Goal: Task Accomplishment & Management: Manage account settings

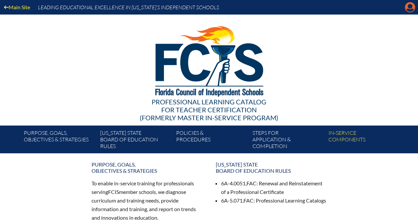
click at [409, 9] on icon "Manage account" at bounding box center [410, 7] width 11 height 11
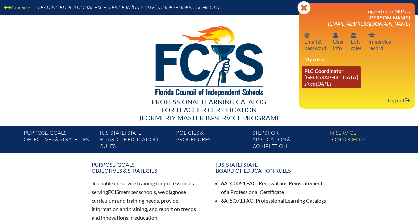
click at [322, 74] on span "PLC Coordinator" at bounding box center [324, 71] width 39 height 6
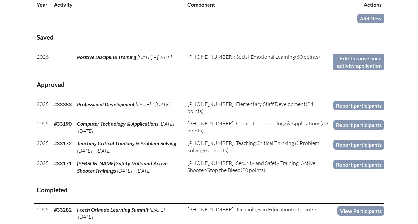
scroll to position [259, 0]
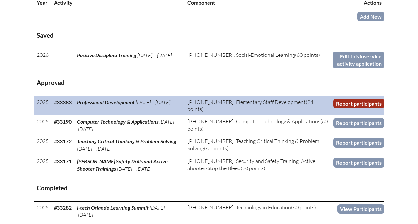
click at [350, 102] on link "Report participants" at bounding box center [359, 104] width 51 height 10
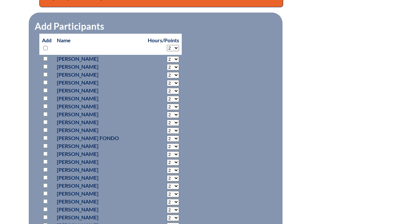
scroll to position [290, 0]
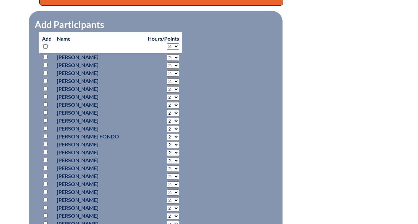
click at [172, 46] on select "2 3 4 5 6 7 8 9 10 11 12 13 14 15 16 17 18 19 20 21 22 23 24" at bounding box center [173, 46] width 12 height 6
select select "8"
click at [167, 43] on select "2 3 4 5 6 7 8 9 10 11 12 13 14 15 16 17 18 19 20 21 22 23 24" at bounding box center [173, 46] width 12 height 6
select select "8"
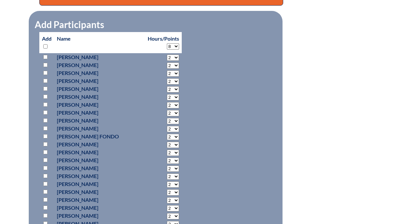
select select "8"
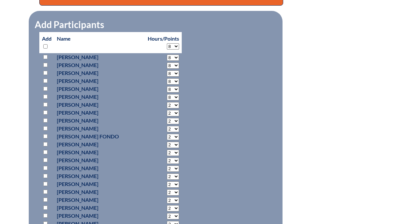
select select "8"
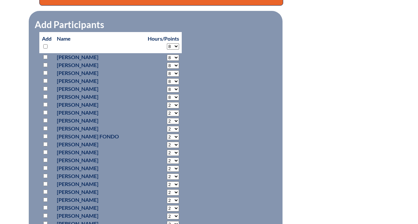
select select "8"
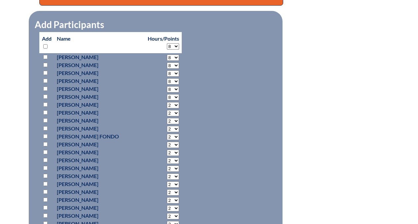
select select "8"
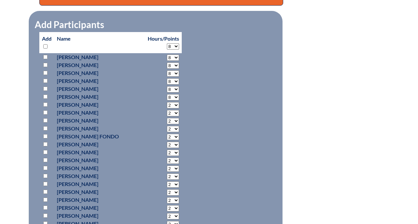
select select "8"
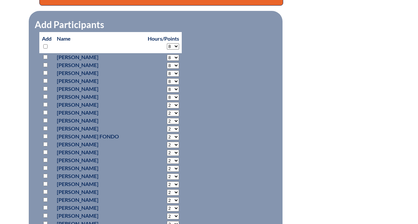
select select "8"
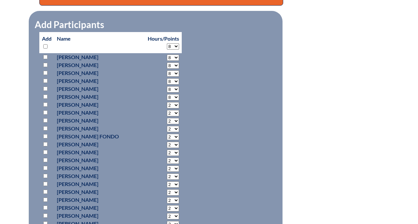
select select "8"
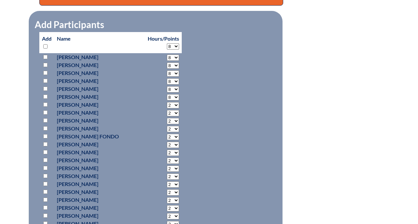
select select "8"
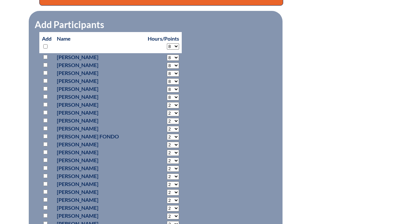
select select "8"
click at [199, 71] on fieldset "Add Participants" at bounding box center [156, 220] width 254 height 418
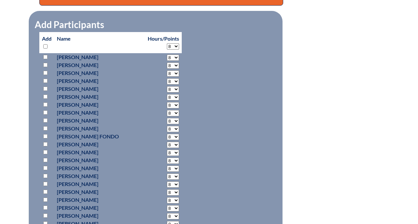
click at [46, 57] on input "checkbox" at bounding box center [45, 57] width 4 height 4
checkbox input "true"
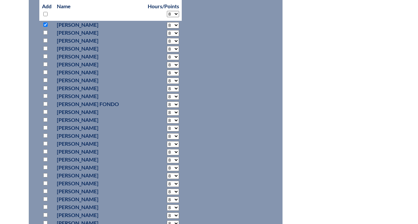
scroll to position [324, 0]
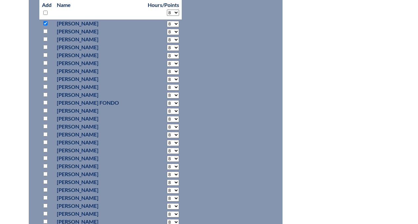
click at [45, 39] on input "checkbox" at bounding box center [45, 39] width 4 height 4
checkbox input "true"
click at [44, 55] on input "checkbox" at bounding box center [45, 55] width 4 height 4
checkbox input "true"
click at [44, 63] on input "checkbox" at bounding box center [45, 63] width 4 height 4
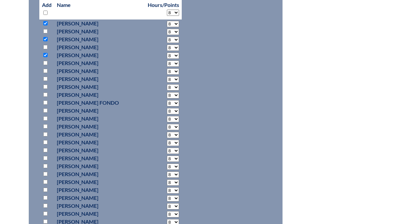
checkbox input "true"
click at [45, 72] on input "checkbox" at bounding box center [45, 71] width 4 height 4
checkbox input "true"
click at [45, 80] on input "checkbox" at bounding box center [45, 79] width 4 height 4
checkbox input "true"
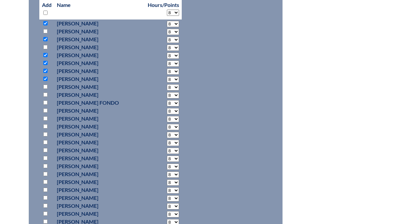
click at [45, 102] on input "checkbox" at bounding box center [45, 103] width 4 height 4
checkbox input "true"
click at [45, 126] on input "checkbox" at bounding box center [45, 126] width 4 height 4
checkbox input "true"
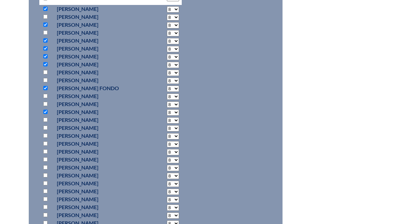
scroll to position [341, 0]
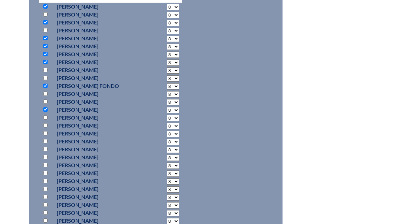
click at [45, 118] on input "checkbox" at bounding box center [45, 117] width 4 height 4
checkbox input "true"
click at [45, 126] on input "checkbox" at bounding box center [45, 125] width 4 height 4
checkbox input "true"
click at [45, 134] on input "checkbox" at bounding box center [45, 133] width 4 height 4
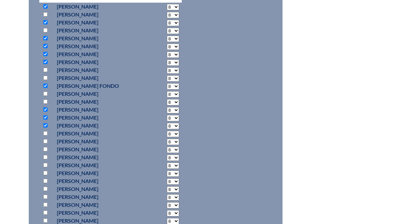
checkbox input "true"
click at [45, 142] on input "checkbox" at bounding box center [45, 141] width 4 height 4
checkbox input "true"
click at [45, 150] on input "checkbox" at bounding box center [45, 149] width 4 height 4
checkbox input "true"
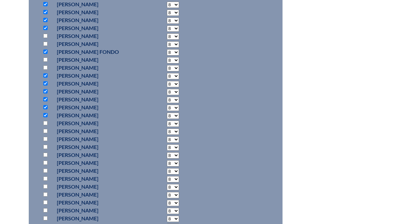
scroll to position [376, 0]
click at [46, 130] on input "checkbox" at bounding box center [45, 130] width 4 height 4
checkbox input "false"
click at [46, 107] on input "checkbox" at bounding box center [45, 106] width 4 height 4
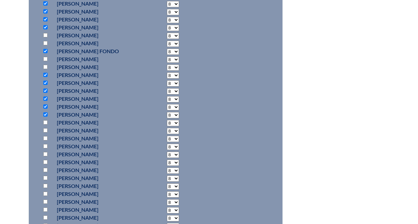
checkbox input "false"
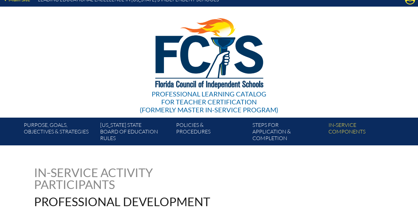
scroll to position [0, 0]
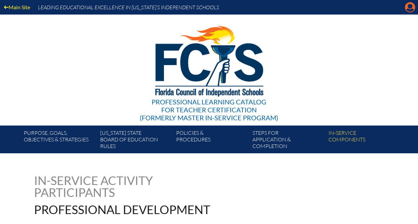
click at [406, 9] on icon at bounding box center [410, 7] width 10 height 10
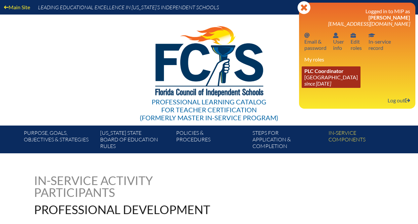
click at [334, 77] on link "PLC Coordinator Park Maitland School since 2024 Apr 8" at bounding box center [331, 76] width 59 height 21
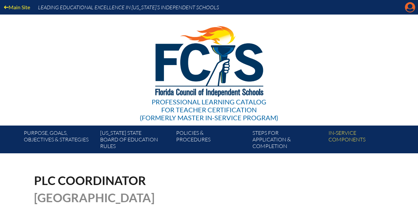
click at [412, 10] on icon "Manage account" at bounding box center [410, 7] width 11 height 11
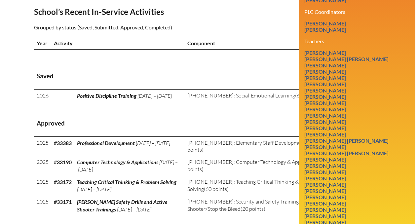
scroll to position [219, 0]
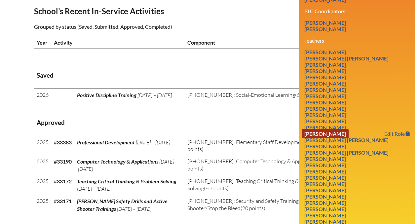
click at [328, 138] on link "[PERSON_NAME]" at bounding box center [325, 133] width 47 height 9
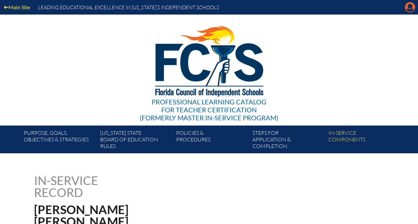
click at [409, 9] on icon "Manage account" at bounding box center [410, 7] width 11 height 11
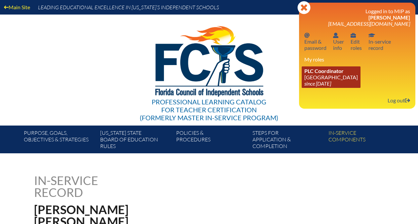
click at [336, 78] on link "PLC Coordinator [GEOGRAPHIC_DATA] since [DATE]" at bounding box center [331, 76] width 59 height 21
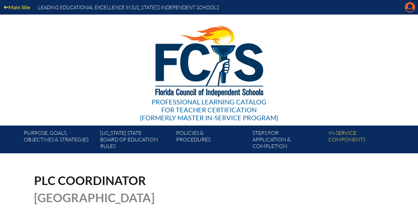
click at [408, 10] on icon "Manage account" at bounding box center [410, 7] width 11 height 11
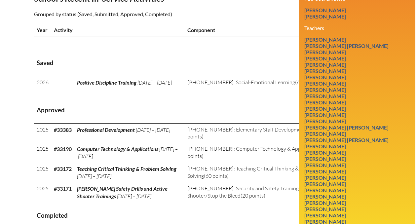
scroll to position [233, 0]
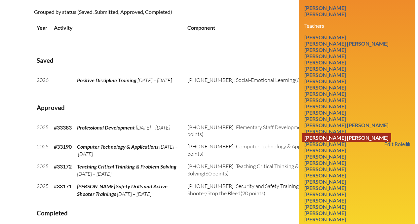
click at [332, 142] on link "Colleen Mary Grady Farley" at bounding box center [347, 137] width 90 height 9
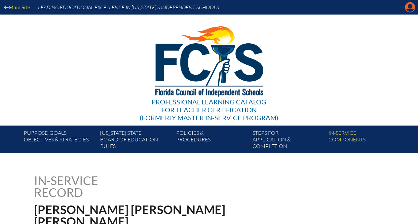
click at [409, 7] on icon "Manage account" at bounding box center [410, 7] width 11 height 11
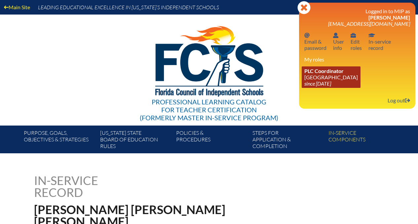
click at [322, 81] on link "PLC Coordinator Park Maitland School since 2024 Apr 8" at bounding box center [331, 76] width 59 height 21
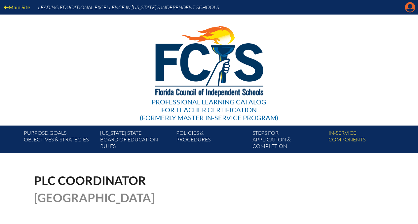
click at [408, 6] on icon "Manage account" at bounding box center [410, 7] width 11 height 11
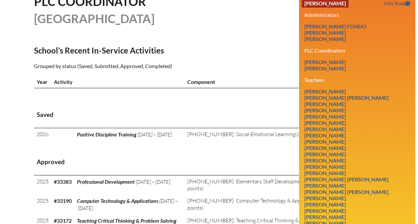
scroll to position [180, 0]
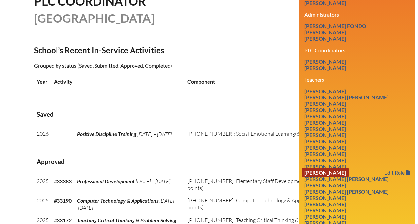
click at [319, 177] on link "[PERSON_NAME]" at bounding box center [325, 172] width 47 height 9
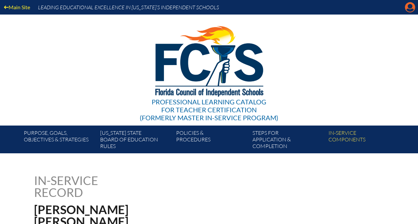
click at [405, 8] on icon "Manage account" at bounding box center [410, 7] width 11 height 11
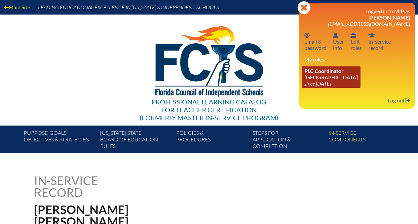
click at [327, 74] on span "PLC Coordinator" at bounding box center [324, 71] width 39 height 6
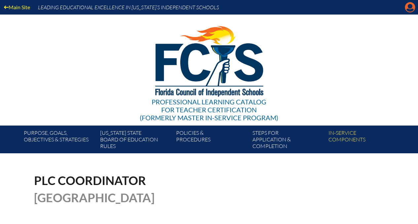
click at [407, 9] on icon "Manage account" at bounding box center [410, 7] width 11 height 11
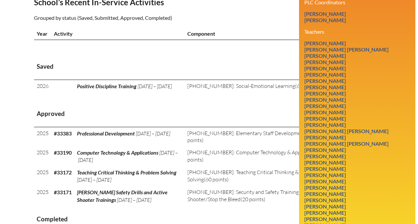
scroll to position [235, 0]
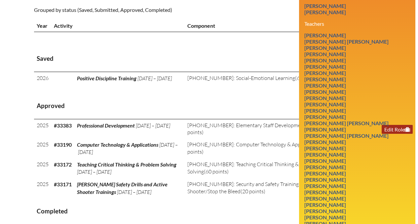
click at [389, 134] on link "Edit Role" at bounding box center [397, 129] width 31 height 9
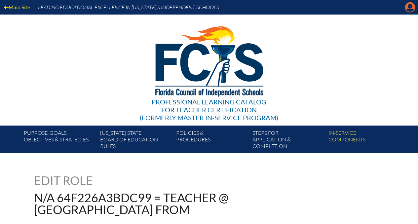
click at [412, 10] on icon "Manage account" at bounding box center [410, 7] width 11 height 11
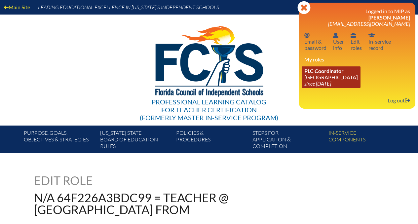
click at [342, 73] on span "PLC Coordinator" at bounding box center [324, 71] width 39 height 6
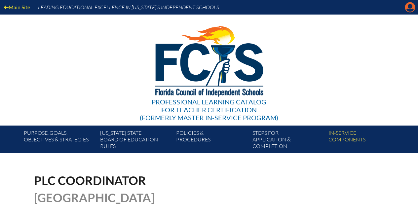
click at [407, 11] on icon at bounding box center [410, 7] width 10 height 10
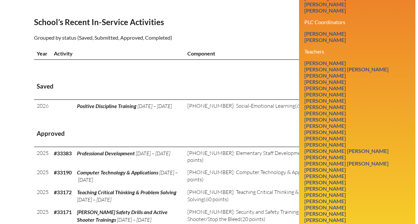
scroll to position [212, 0]
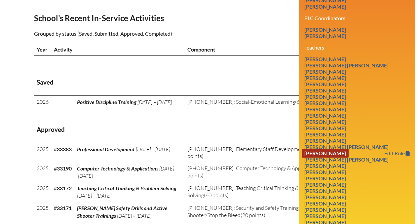
click at [334, 158] on link "Judith Marie Gambrell" at bounding box center [325, 153] width 47 height 9
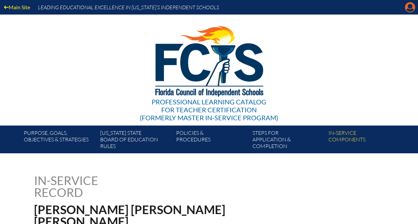
click at [408, 8] on icon at bounding box center [410, 7] width 10 height 10
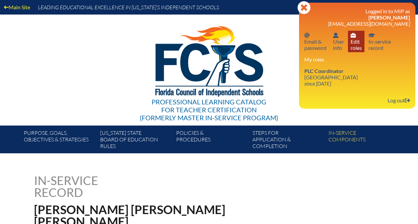
click at [354, 43] on link "User info Edit roles" at bounding box center [356, 41] width 17 height 21
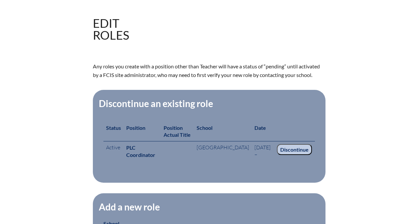
scroll to position [159, 0]
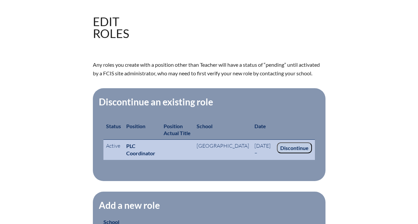
click at [288, 146] on input "Discontinue" at bounding box center [294, 148] width 35 height 11
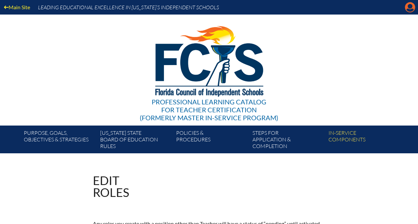
click at [409, 7] on icon "Manage account" at bounding box center [410, 7] width 11 height 11
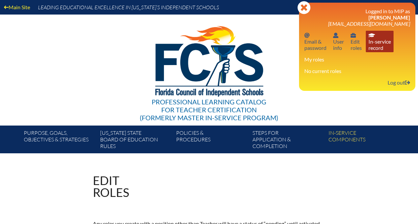
click at [375, 41] on link "In-service record In-service record" at bounding box center [380, 41] width 28 height 21
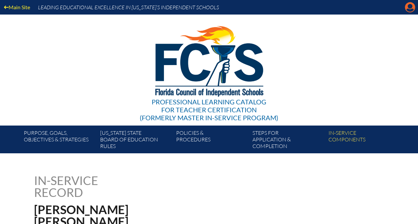
click at [408, 8] on icon at bounding box center [410, 7] width 10 height 10
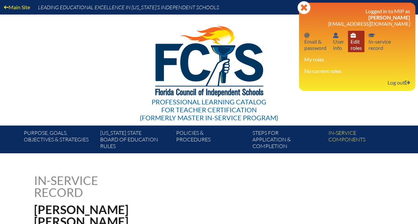
click at [356, 42] on link "User info Edit roles" at bounding box center [356, 41] width 17 height 21
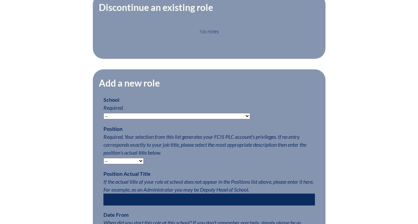
scroll to position [255, 0]
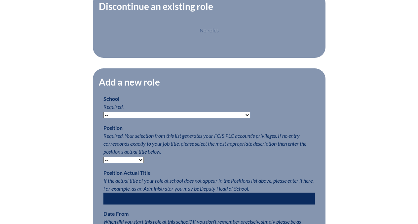
click at [168, 118] on select "-- [MEDICAL_DATA] Inspired Academy Academy at [GEOGRAPHIC_DATA] Academy at the …" at bounding box center [176, 115] width 147 height 6
select select "20321"
click at [103, 116] on select "-- Autism Inspired Academy Academy at Ocean Reef Academy at the Lakes Academy P…" at bounding box center [176, 115] width 147 height 6
click at [129, 163] on select "-- Teacher PLC Coordinator Head of School Administrator" at bounding box center [123, 160] width 40 height 6
select select "15564"
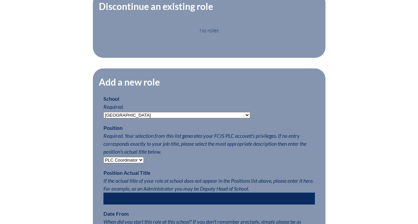
click at [103, 161] on select "-- Teacher PLC Coordinator Head of School Administrator" at bounding box center [123, 160] width 40 height 6
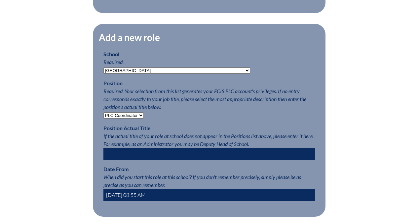
scroll to position [304, 0]
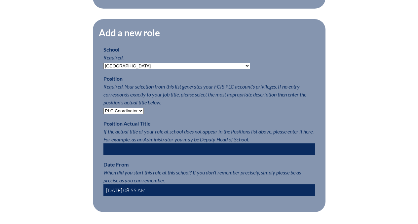
click at [156, 149] on input "text" at bounding box center [209, 149] width 212 height 12
type input "PLC Coordinator and 5th Grade ELA Teacher"
click at [172, 173] on p "Date From When did you start this role at this school? If you don't remember pr…" at bounding box center [209, 179] width 212 height 36
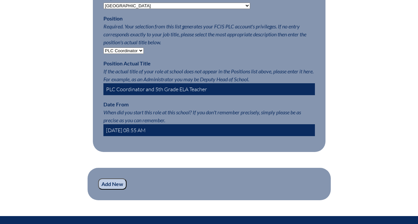
scroll to position [369, 0]
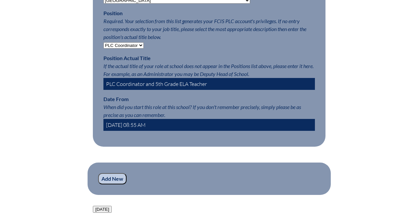
click at [118, 129] on input "2025-10-09 08:55 AM" at bounding box center [209, 125] width 212 height 12
type input "2023-08-01 08:55 AM"
click at [115, 184] on input "Add New" at bounding box center [112, 178] width 28 height 11
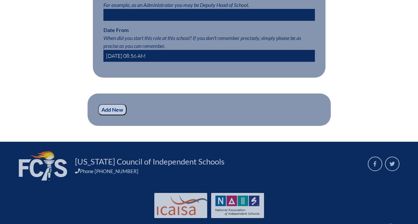
scroll to position [460, 0]
